Goal: Task Accomplishment & Management: Use online tool/utility

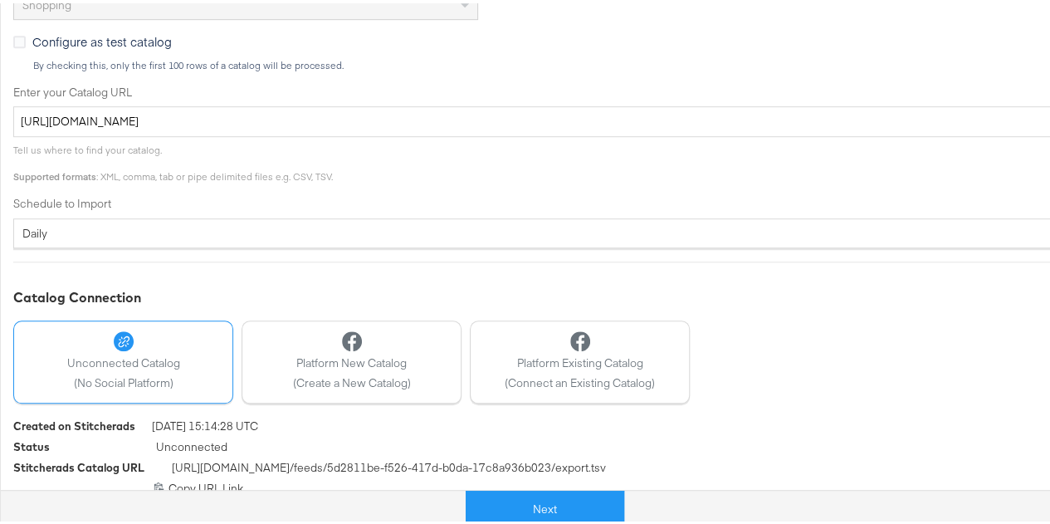
scroll to position [510, 0]
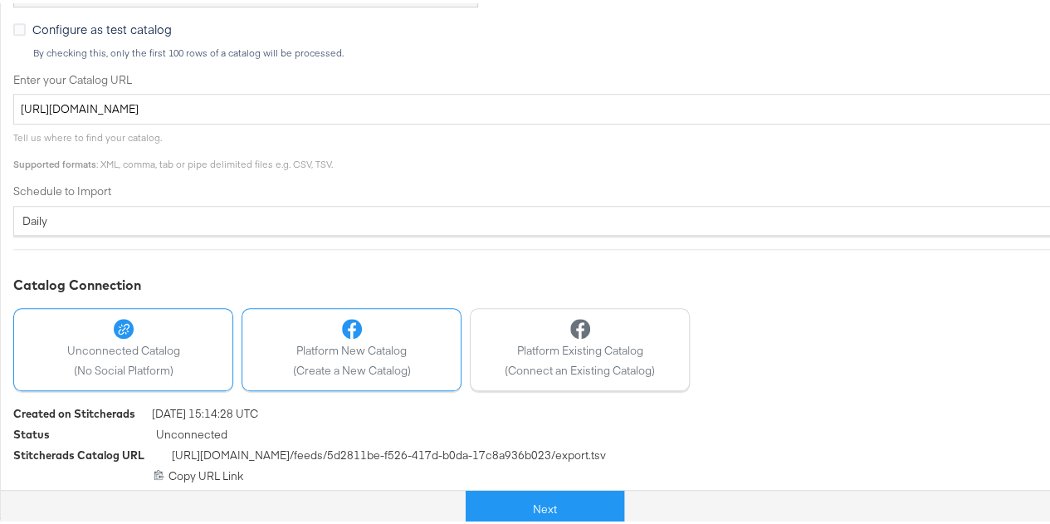
click at [350, 363] on span "(Create a New Catalog)" at bounding box center [352, 367] width 118 height 16
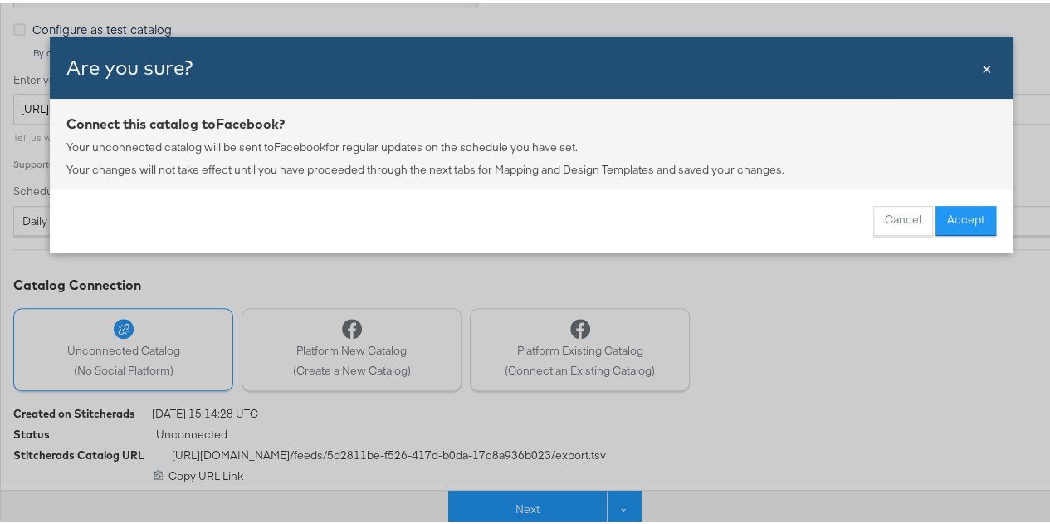
click at [971, 66] on div "Are you sure?" at bounding box center [522, 64] width 913 height 28
click at [981, 66] on span "×" at bounding box center [986, 63] width 10 height 22
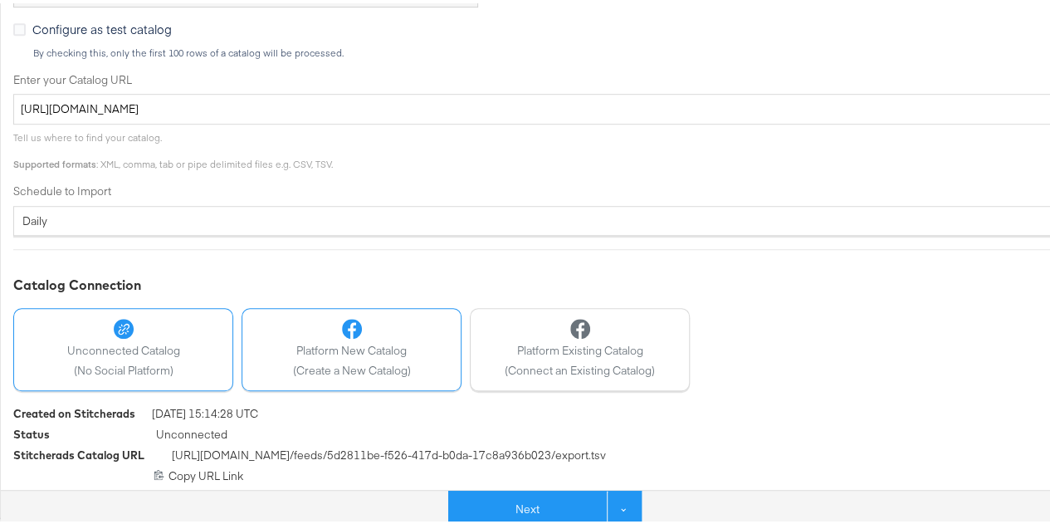
click at [382, 366] on span "(Create a New Catalog)" at bounding box center [352, 367] width 118 height 16
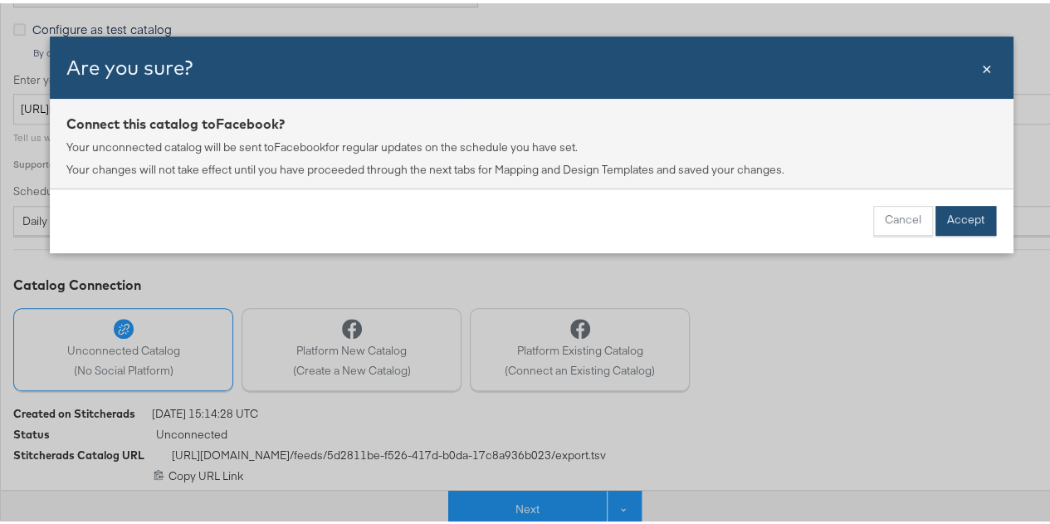
click at [955, 213] on button "Accept" at bounding box center [965, 217] width 61 height 30
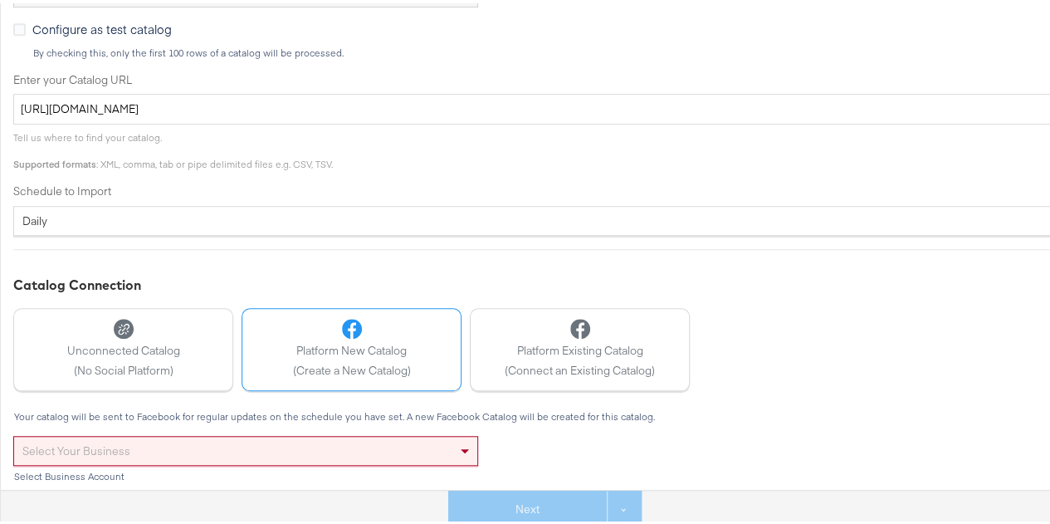
scroll to position [639, 0]
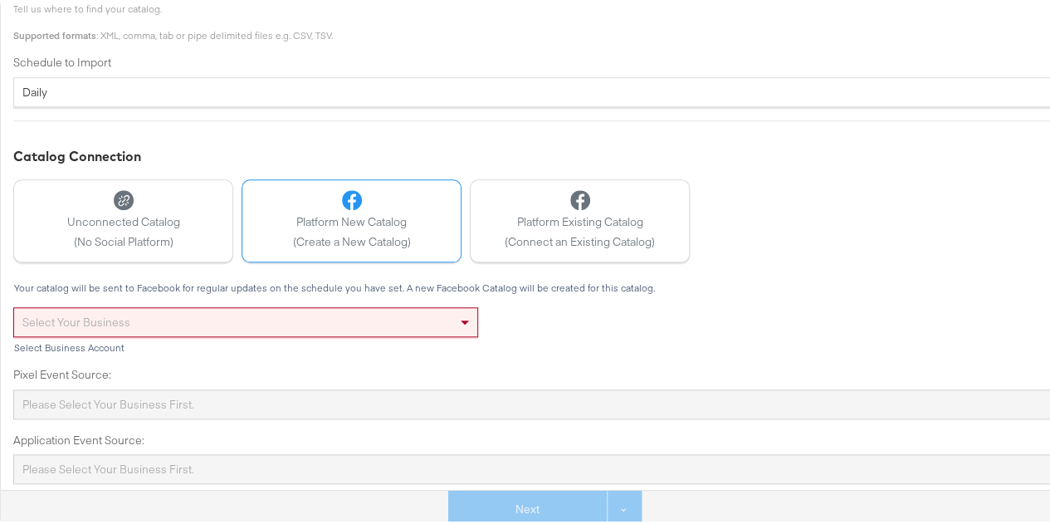
click at [395, 314] on div "Select your business" at bounding box center [245, 318] width 463 height 28
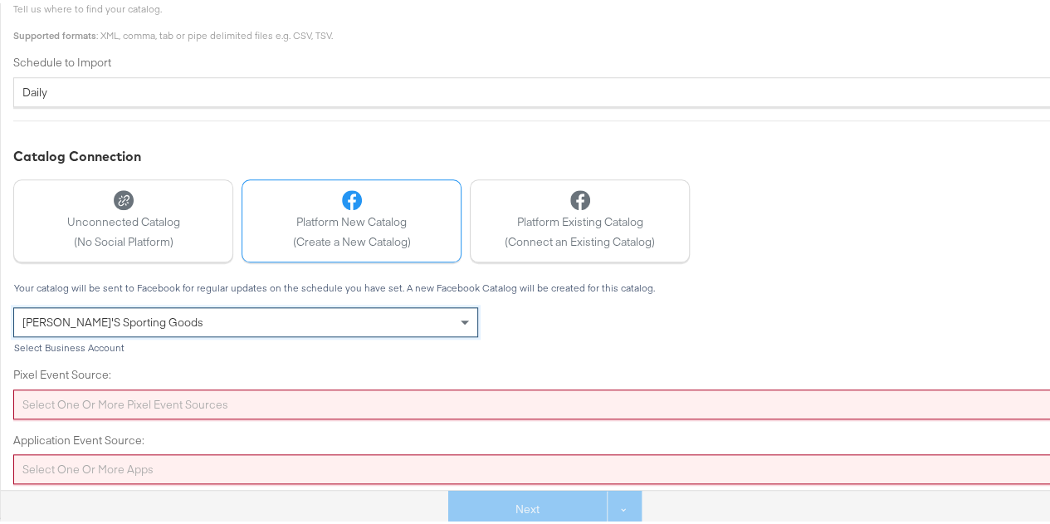
scroll to position [693, 0]
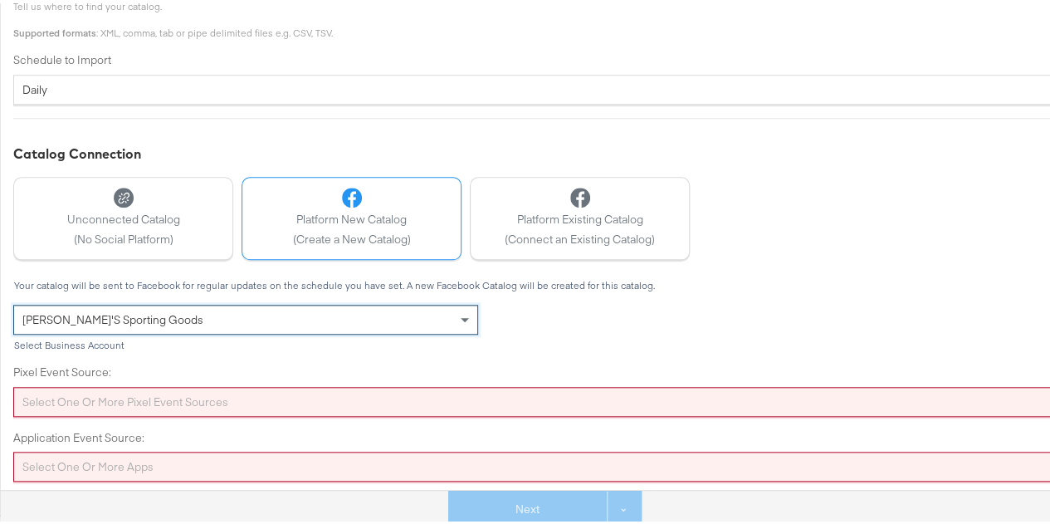
click at [482, 402] on div "Select one or more pixel event sources" at bounding box center [594, 398] width 1162 height 30
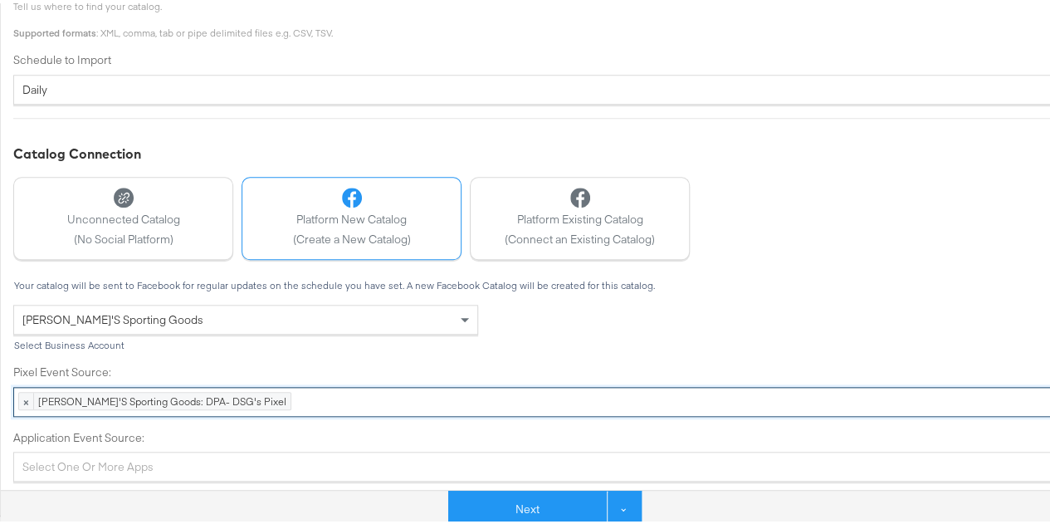
scroll to position [639, 0]
click at [156, 464] on div "Select one or more apps" at bounding box center [594, 466] width 1162 height 30
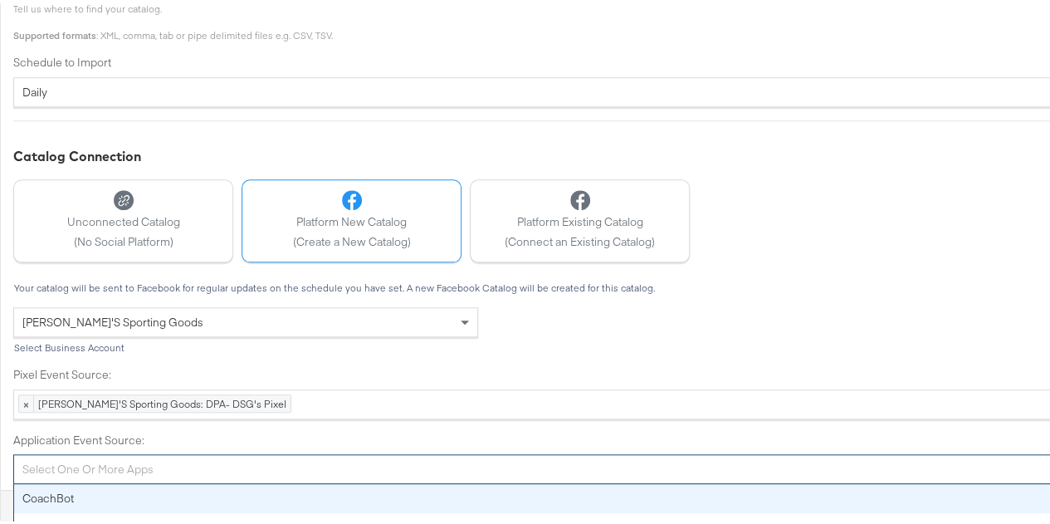
click at [324, 246] on div "Catalog Connection Unconnected Catalog (No Social Platform) Platform New Catalo…" at bounding box center [594, 313] width 1162 height 338
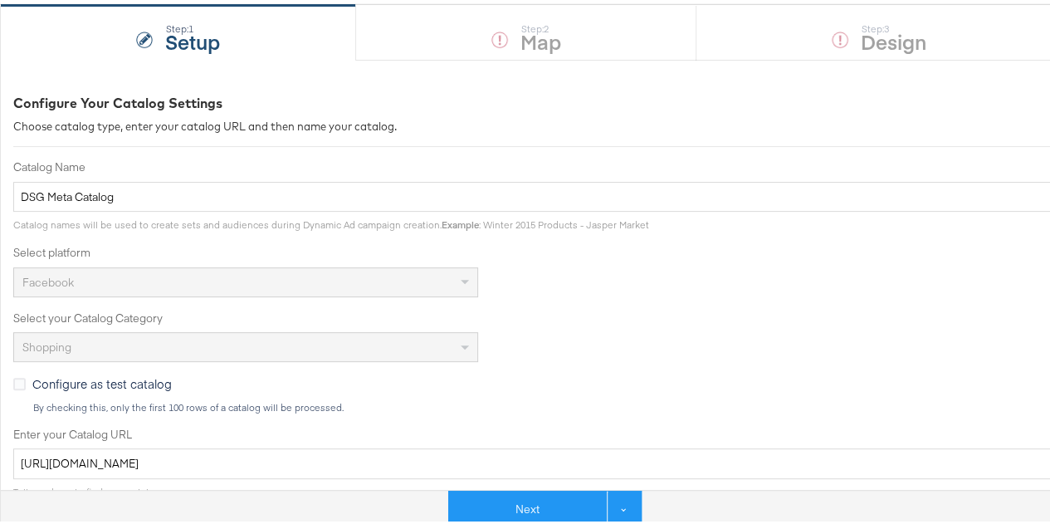
scroll to position [134, 0]
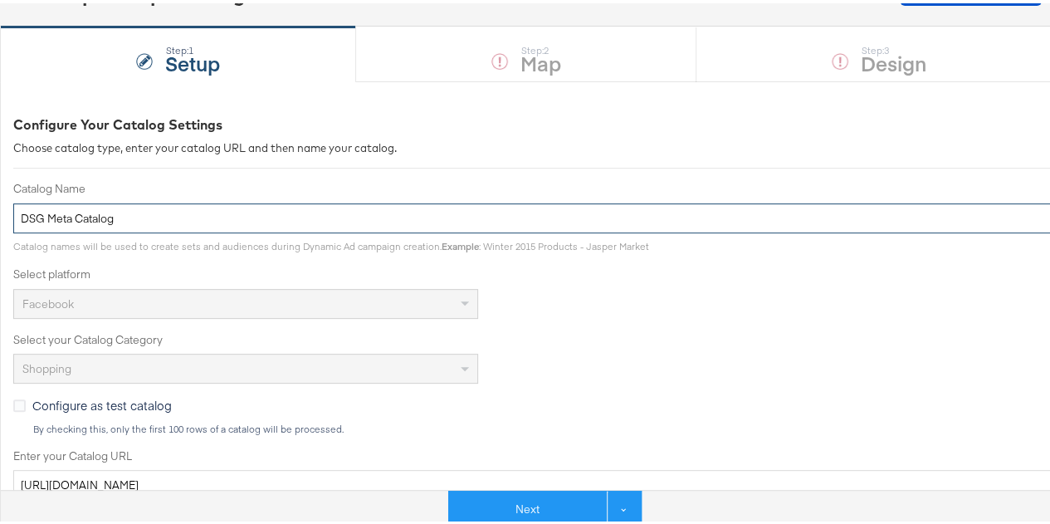
drag, startPoint x: 123, startPoint y: 210, endPoint x: 0, endPoint y: 175, distance: 127.6
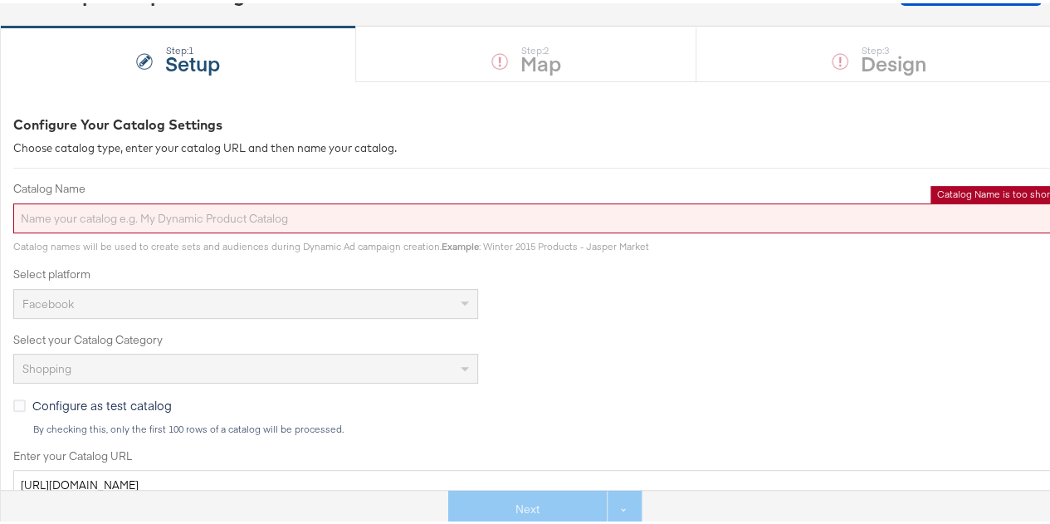
paste input "[PERSON_NAME]'S Dynamic-Kargo"
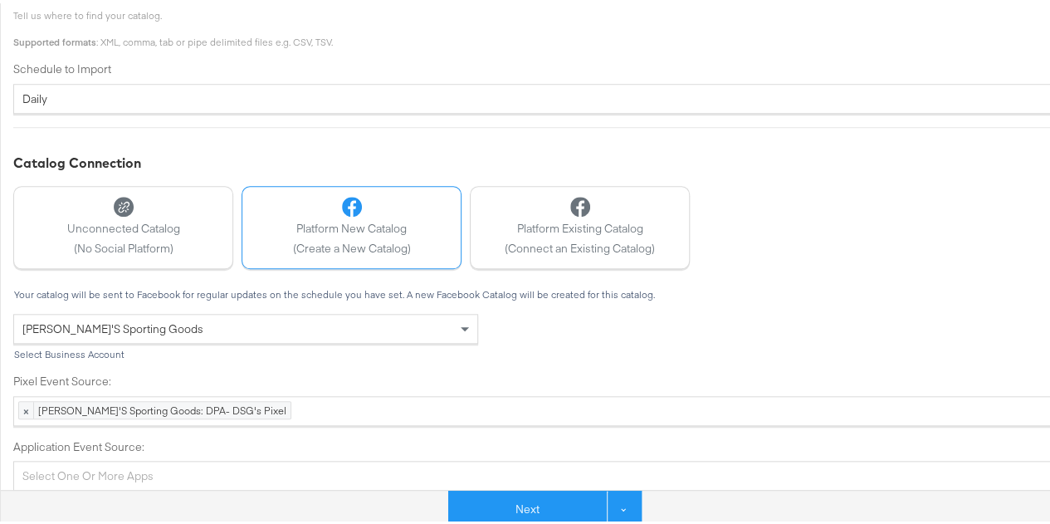
scroll to position [639, 0]
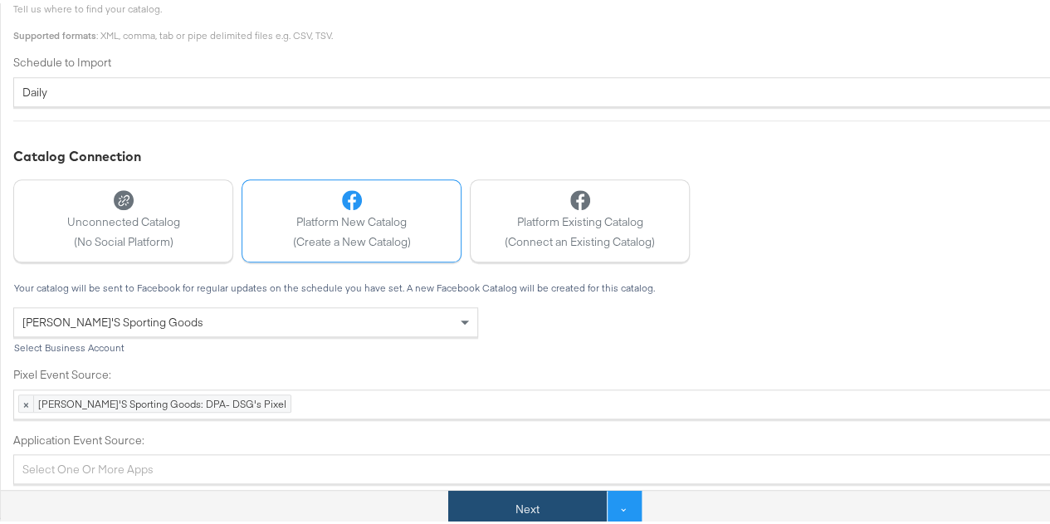
type input "[PERSON_NAME]'S Dynamic-Kargo"
click at [138, 467] on div "Select one or more apps" at bounding box center [594, 466] width 1162 height 30
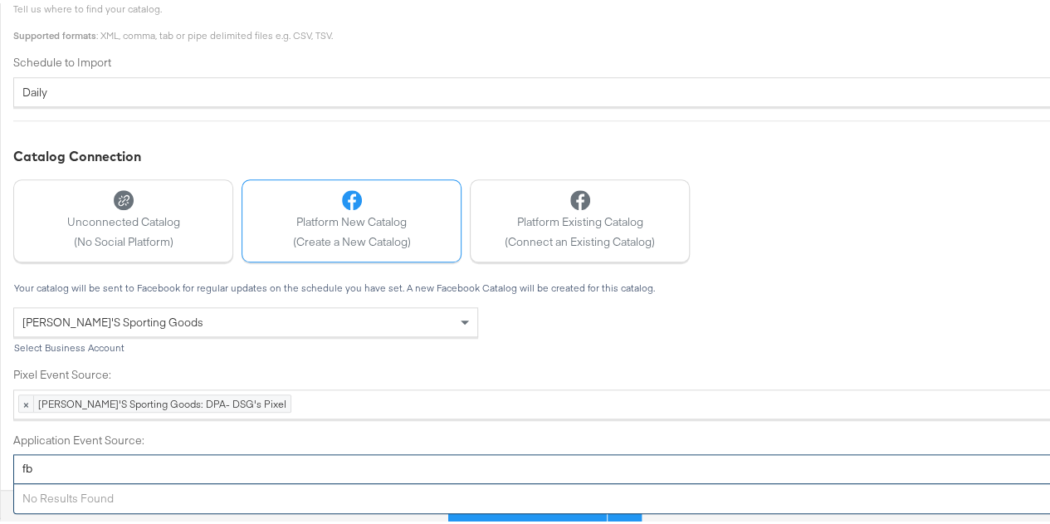
type input "f"
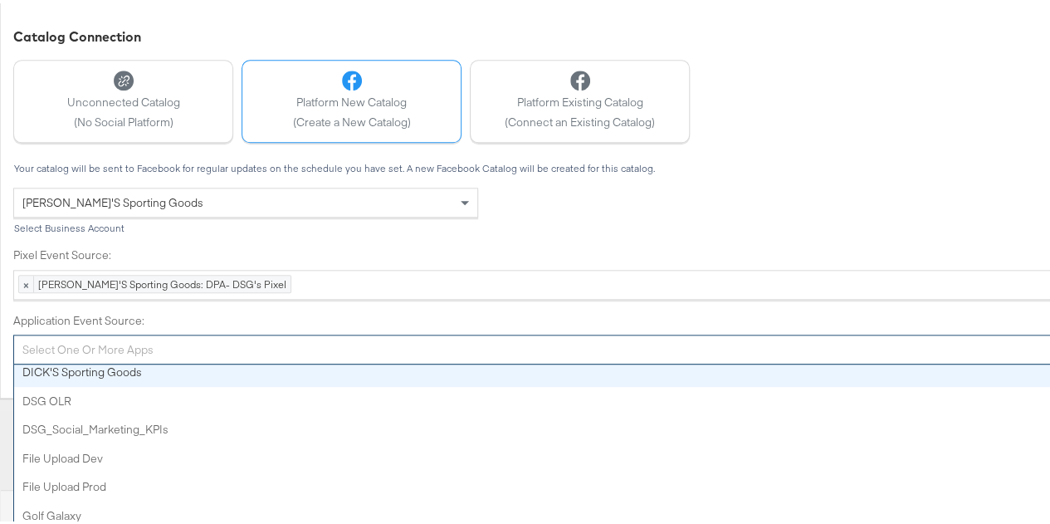
scroll to position [693, 0]
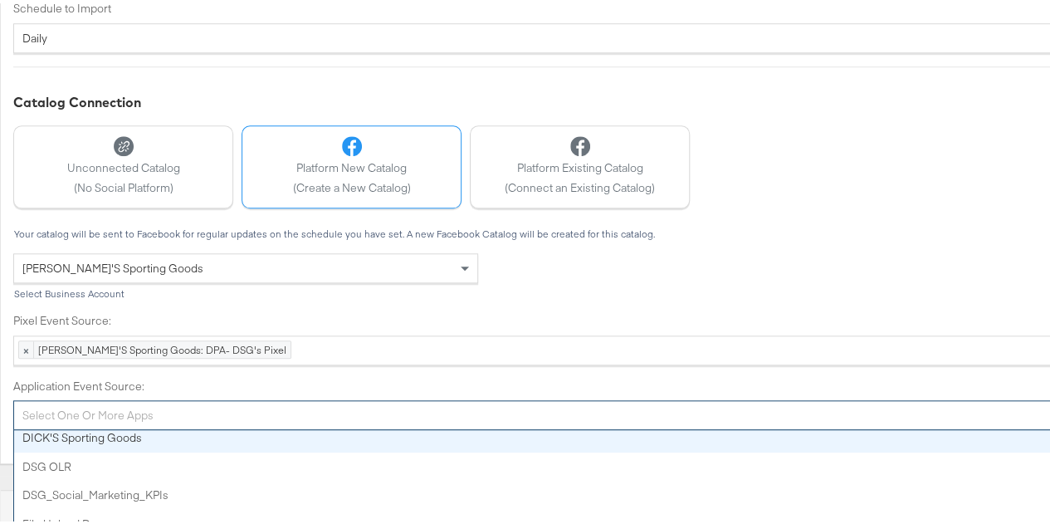
click at [270, 276] on div "Your catalog will be sent to Facebook for regular updates on the schedule you h…" at bounding box center [594, 326] width 1162 height 202
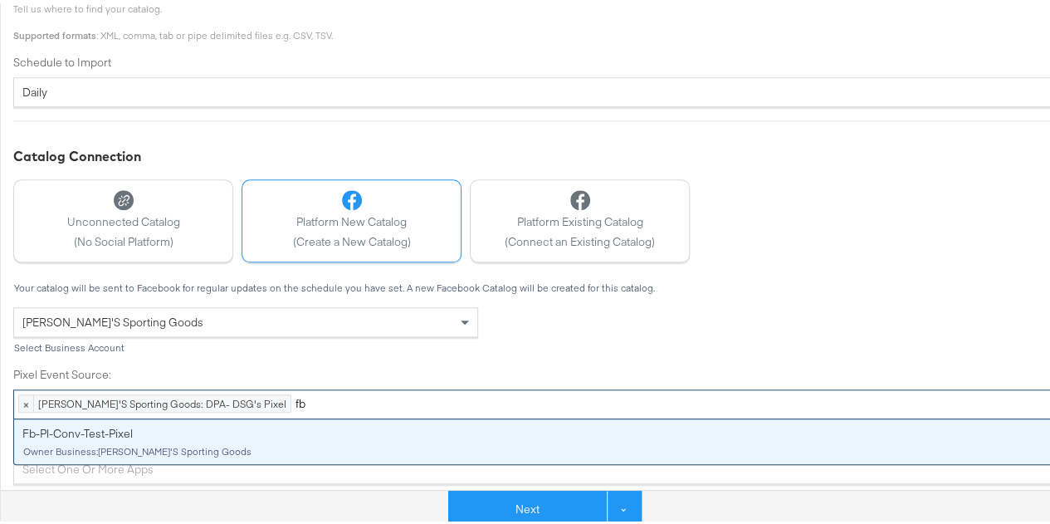
scroll to position [0, 0]
type input "f"
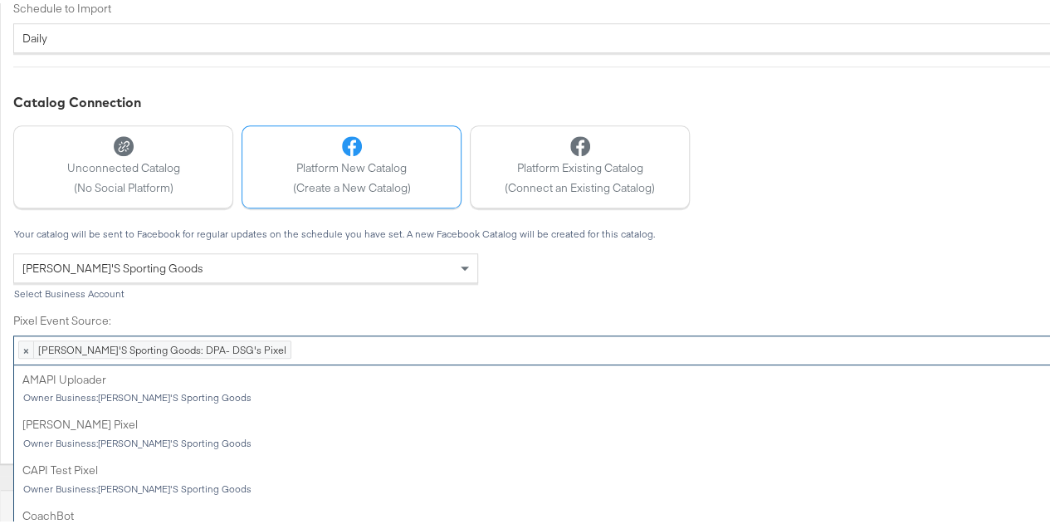
scroll to position [639, 0]
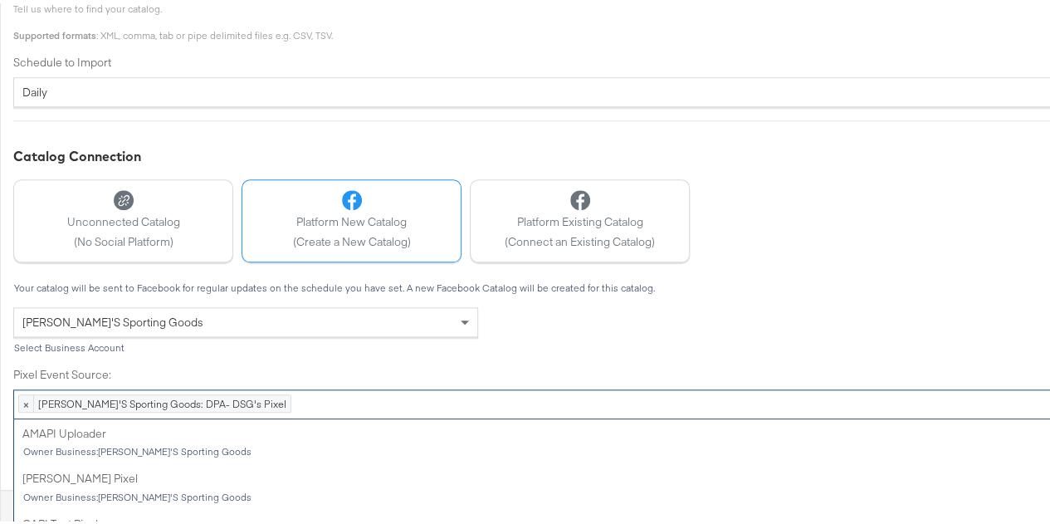
click at [269, 286] on div "Your catalog will be sent to Facebook for regular updates on the schedule you h…" at bounding box center [594, 380] width 1162 height 202
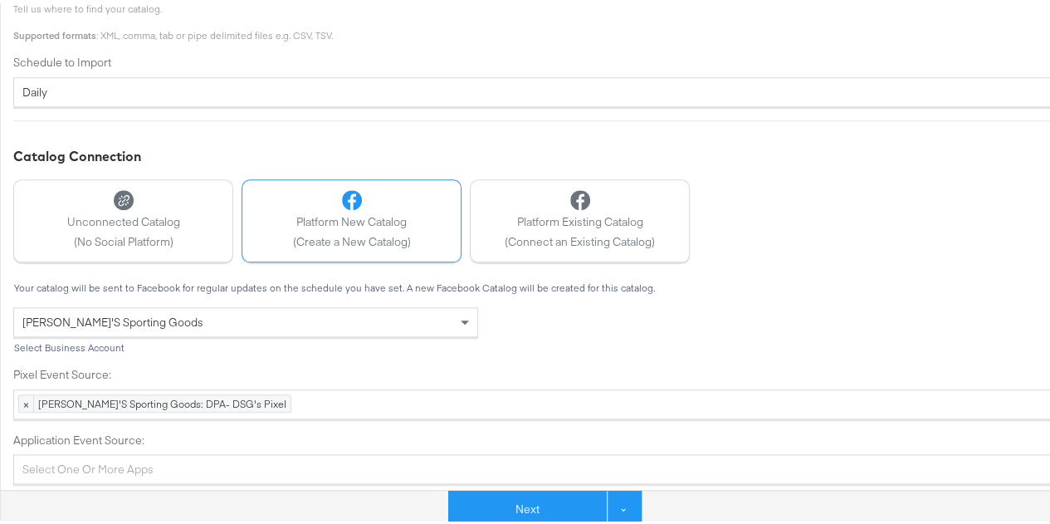
click at [184, 464] on div "Select one or more apps" at bounding box center [594, 466] width 1162 height 30
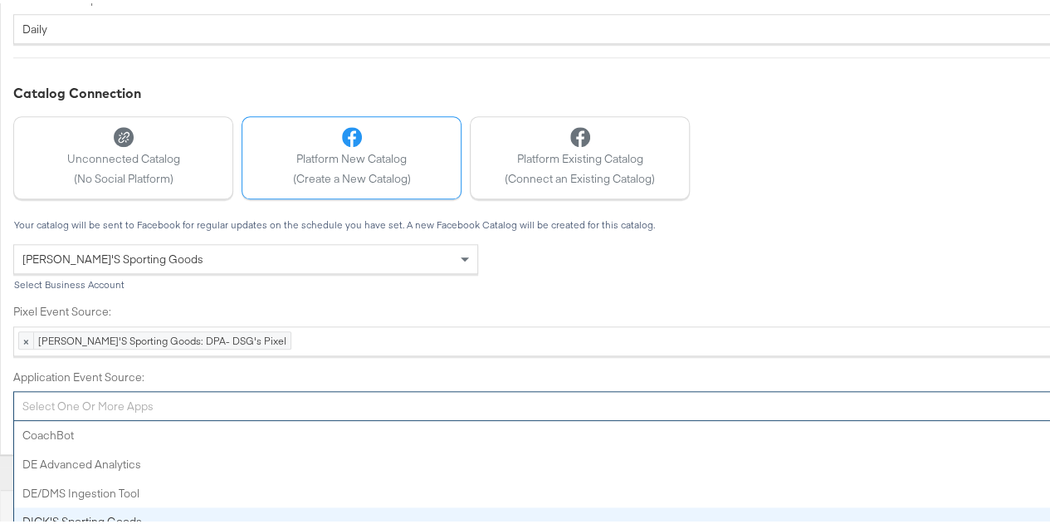
scroll to position [758, 0]
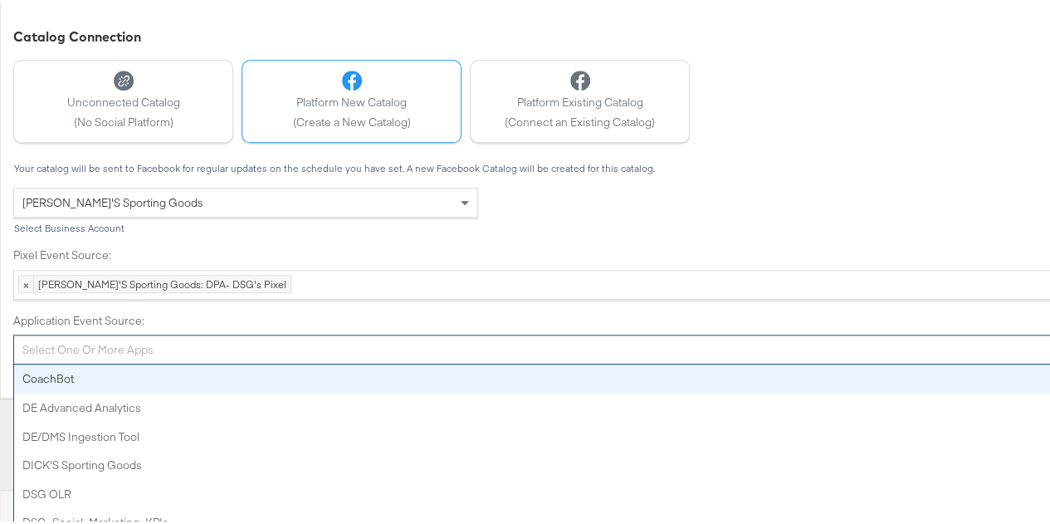
click at [271, 271] on div "Your catalog will be sent to Facebook for regular updates on the schedule you h…" at bounding box center [594, 260] width 1162 height 202
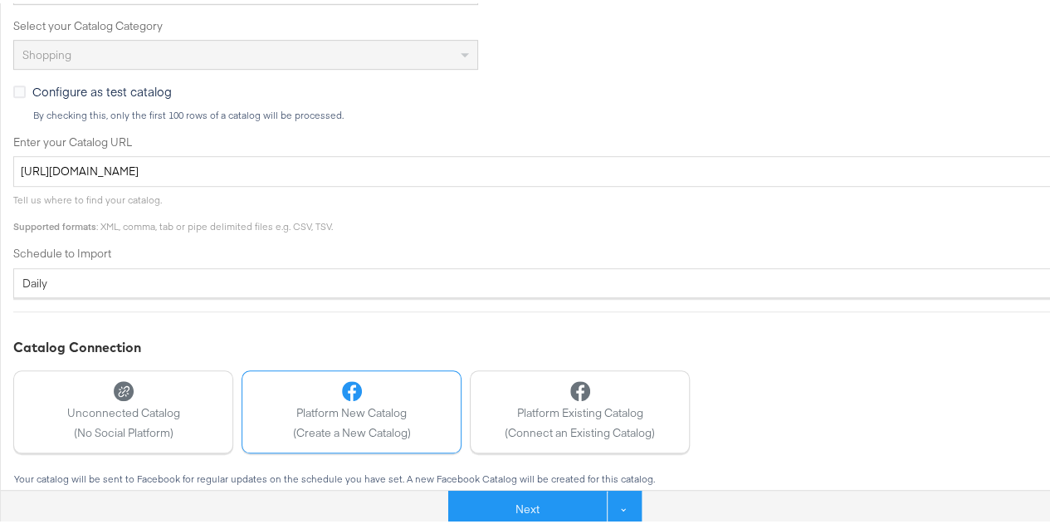
scroll to position [447, 0]
click at [763, 344] on div "Catalog Connection" at bounding box center [594, 344] width 1162 height 19
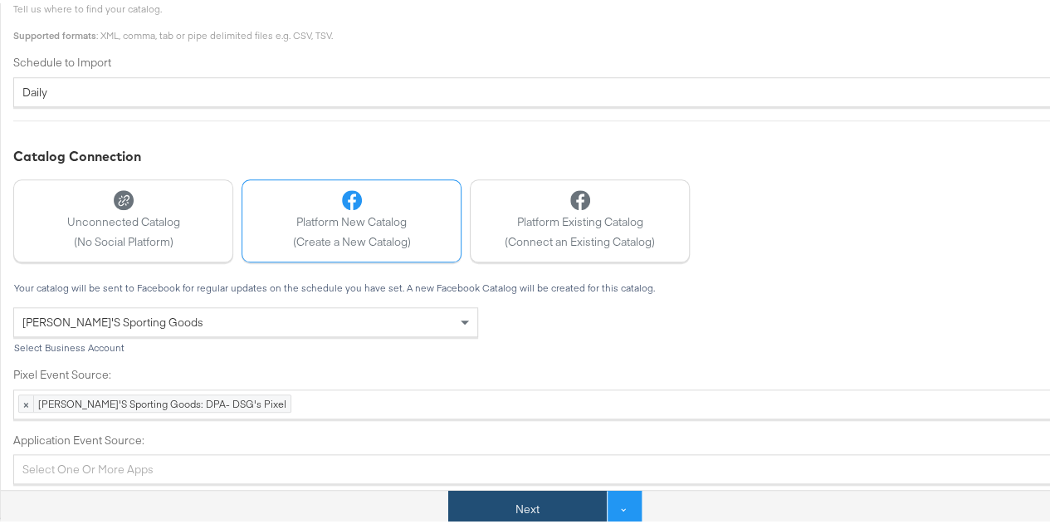
click at [504, 506] on button "Next" at bounding box center [527, 505] width 158 height 37
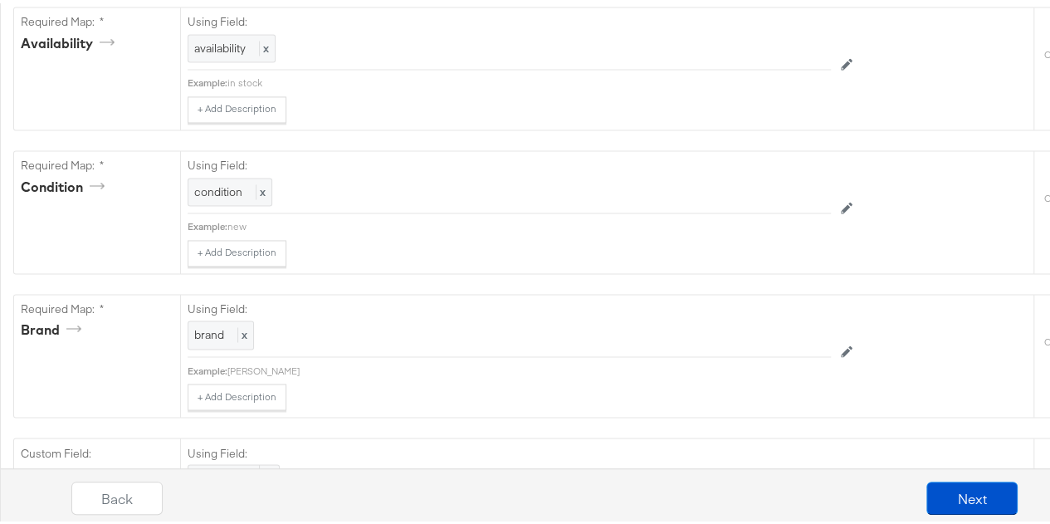
scroll to position [1517, 0]
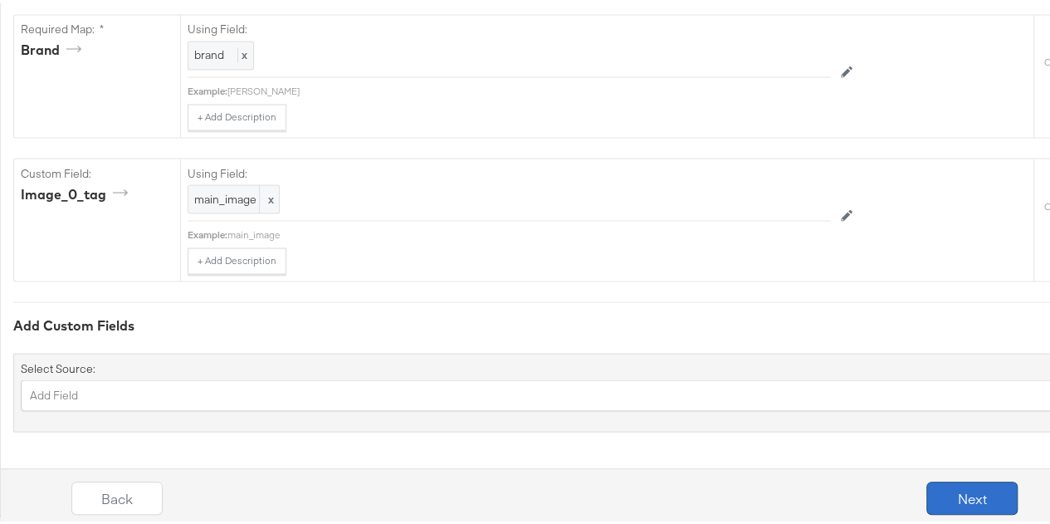
click at [945, 487] on button "Next" at bounding box center [971, 494] width 91 height 33
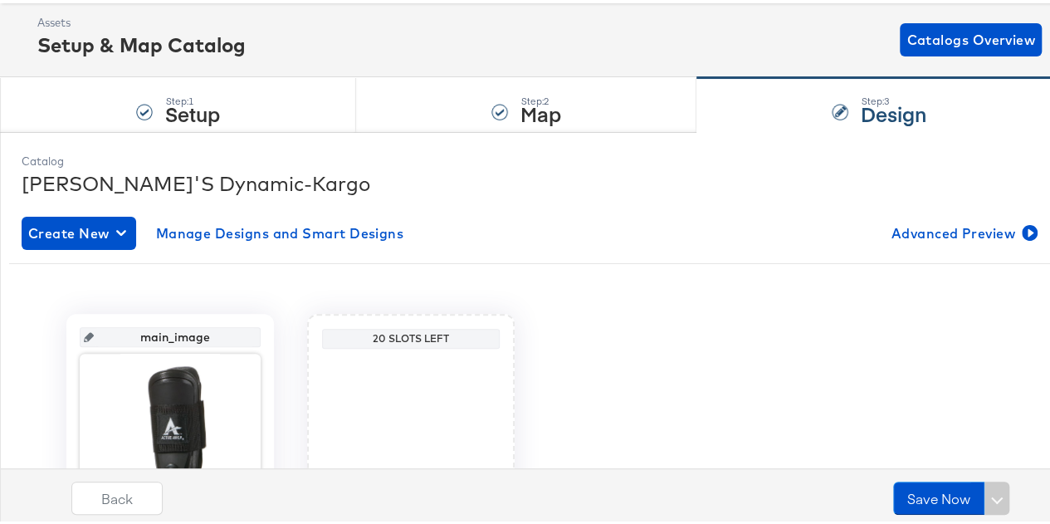
scroll to position [0, 0]
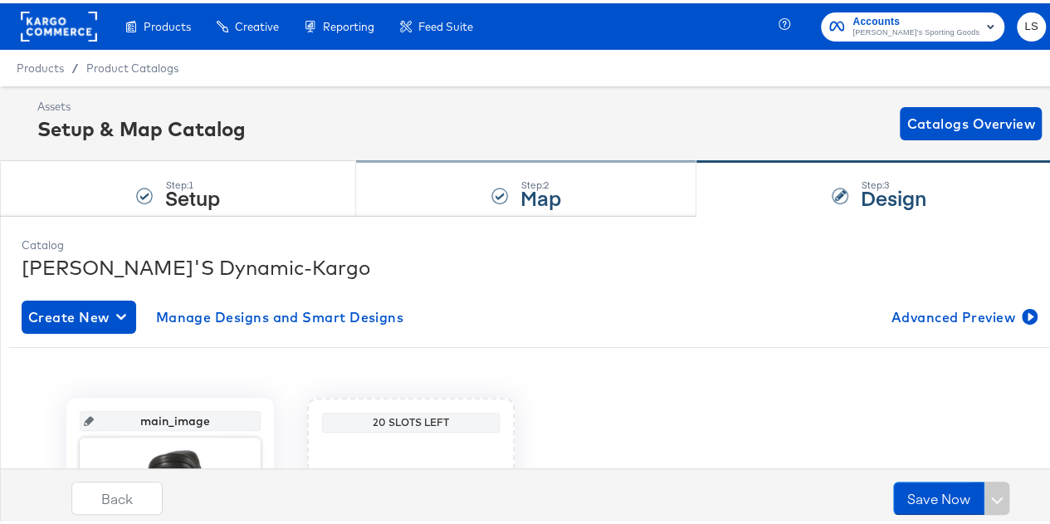
click at [529, 194] on strong "Map" at bounding box center [540, 193] width 41 height 27
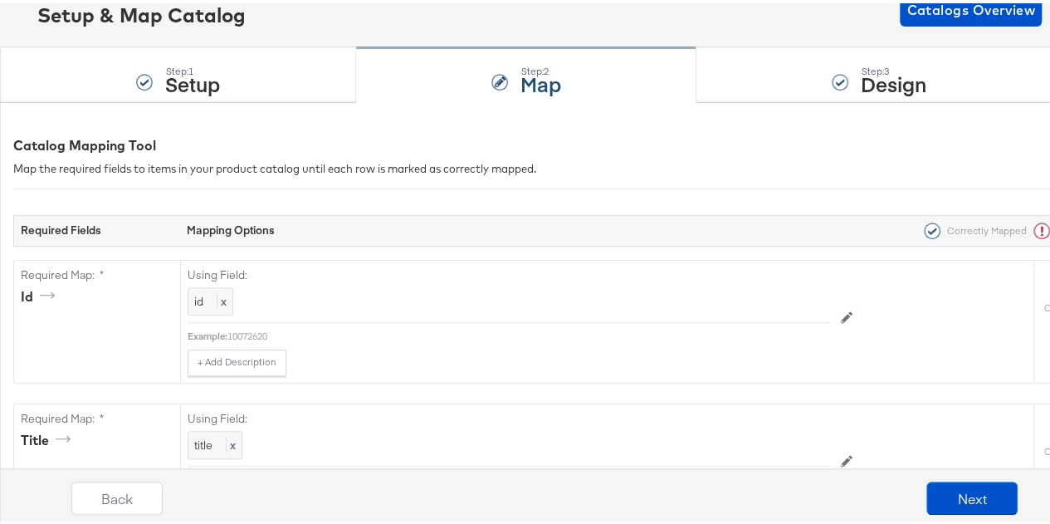
scroll to position [113, 0]
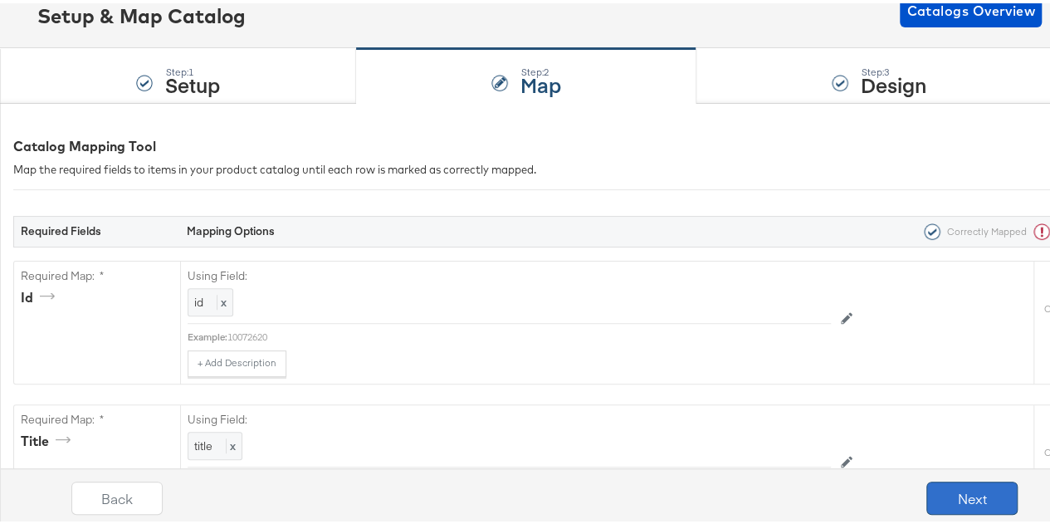
click at [965, 489] on button "Next" at bounding box center [971, 494] width 91 height 33
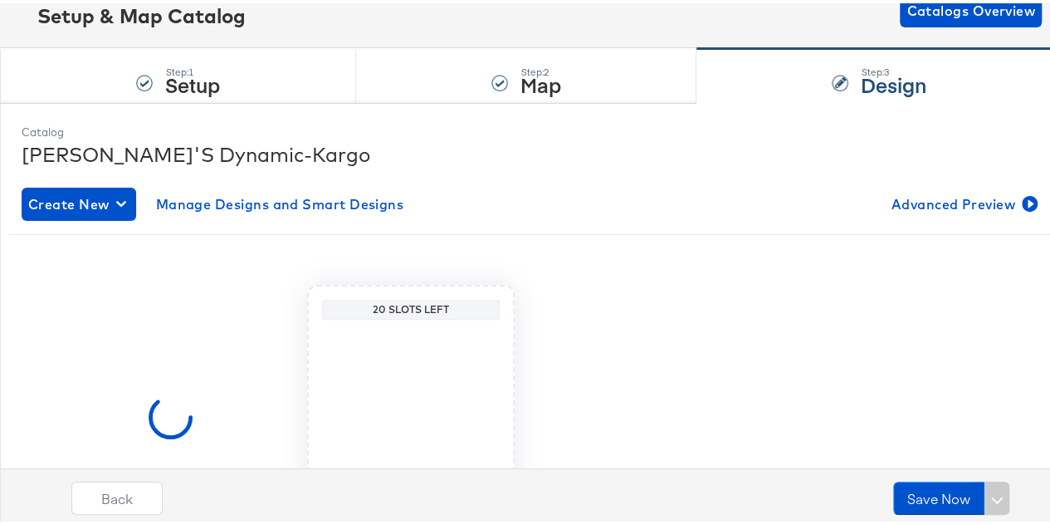
scroll to position [0, 0]
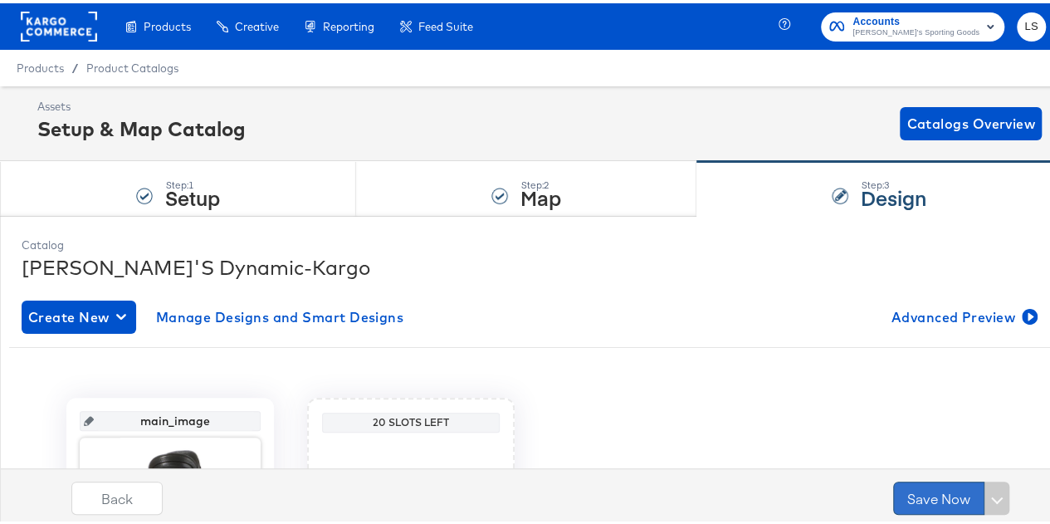
click at [929, 494] on button "Save Now" at bounding box center [938, 494] width 91 height 33
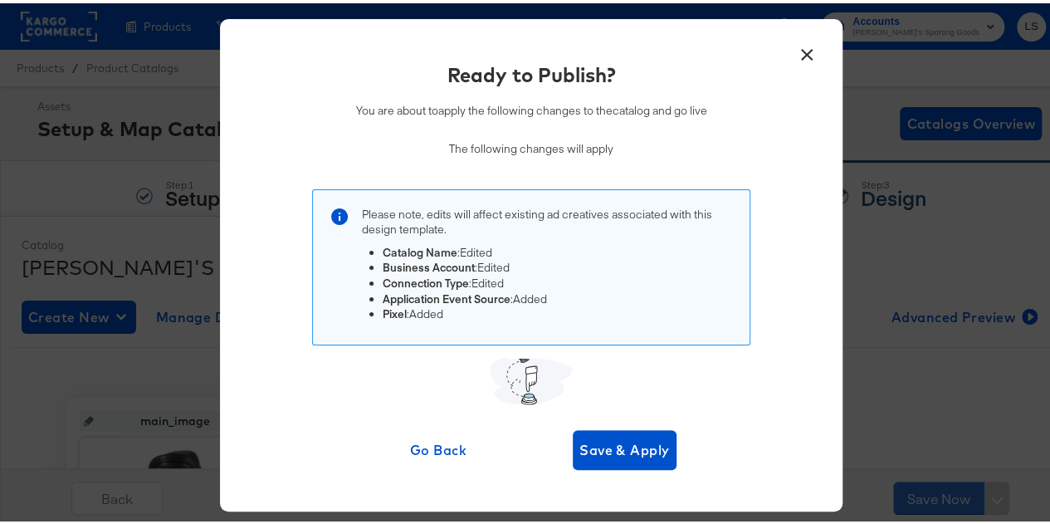
scroll to position [2, 0]
click at [608, 446] on span "Save & Apply" at bounding box center [624, 446] width 90 height 23
